Goal: Find contact information

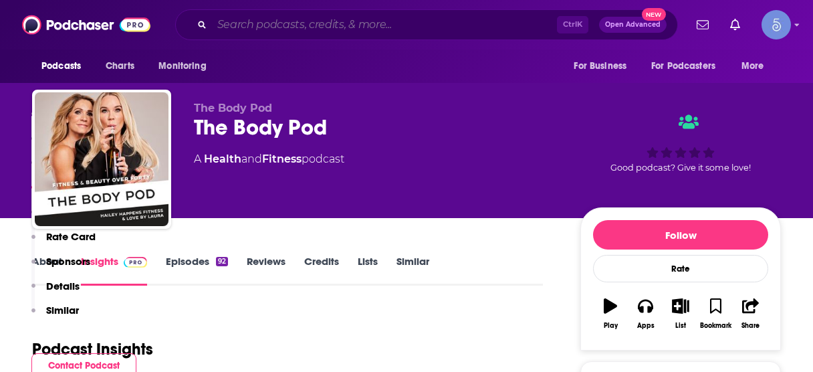
click at [321, 24] on input "Search podcasts, credits, & more..." at bounding box center [384, 24] width 345 height 21
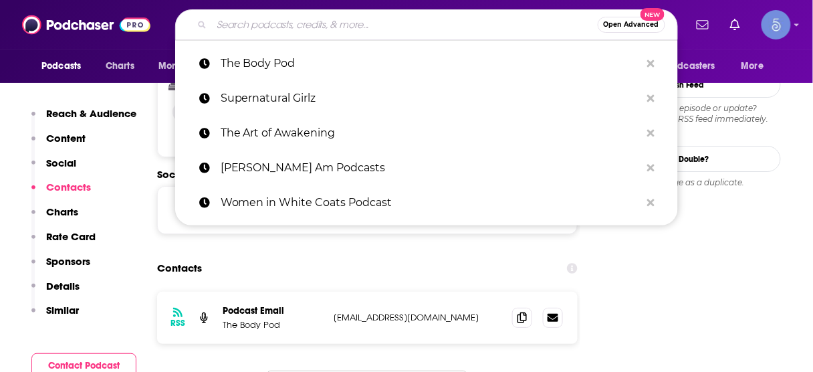
paste input "Live Well Be Well with [PERSON_NAME] [PERSON_NAME]"
type input "Live Well Be Well with [PERSON_NAME] [PERSON_NAME]"
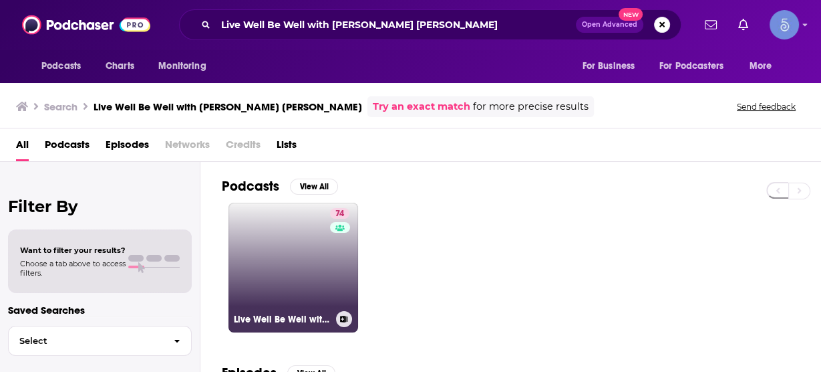
click at [279, 268] on link "74 Live Well Be Well with [PERSON_NAME] [PERSON_NAME] | Health, Lifestyle, Nutr…" at bounding box center [294, 268] width 130 height 130
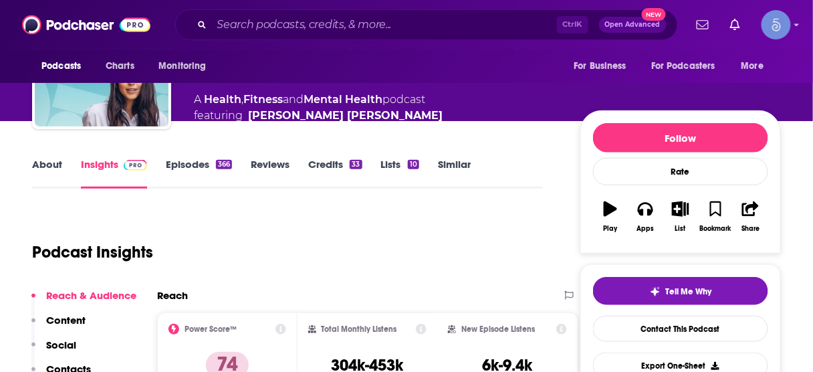
scroll to position [160, 0]
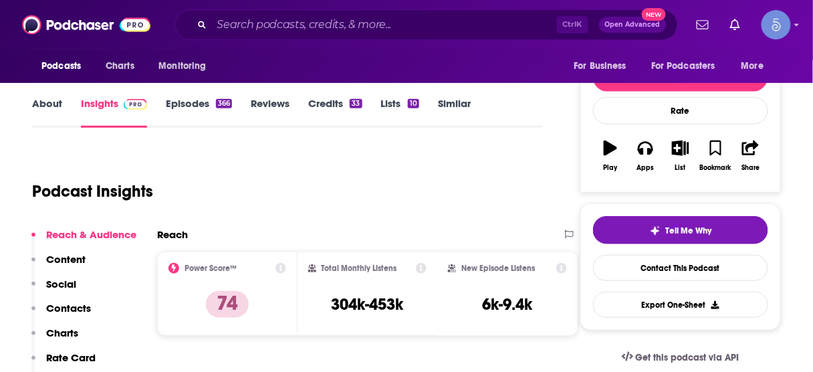
click at [76, 305] on p "Contacts" at bounding box center [68, 307] width 45 height 13
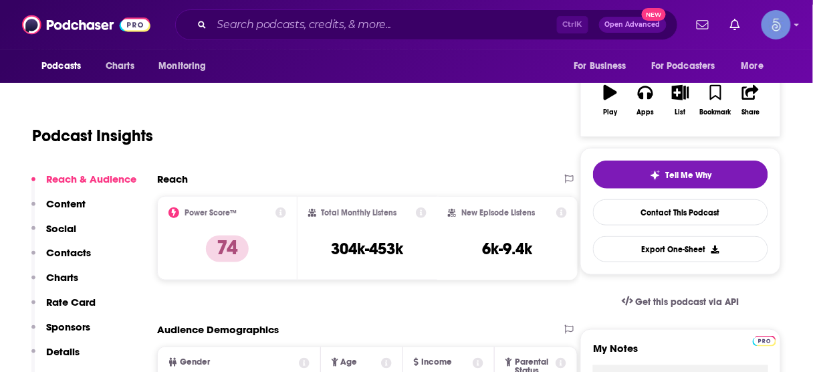
scroll to position [144, 0]
